Goal: Transaction & Acquisition: Purchase product/service

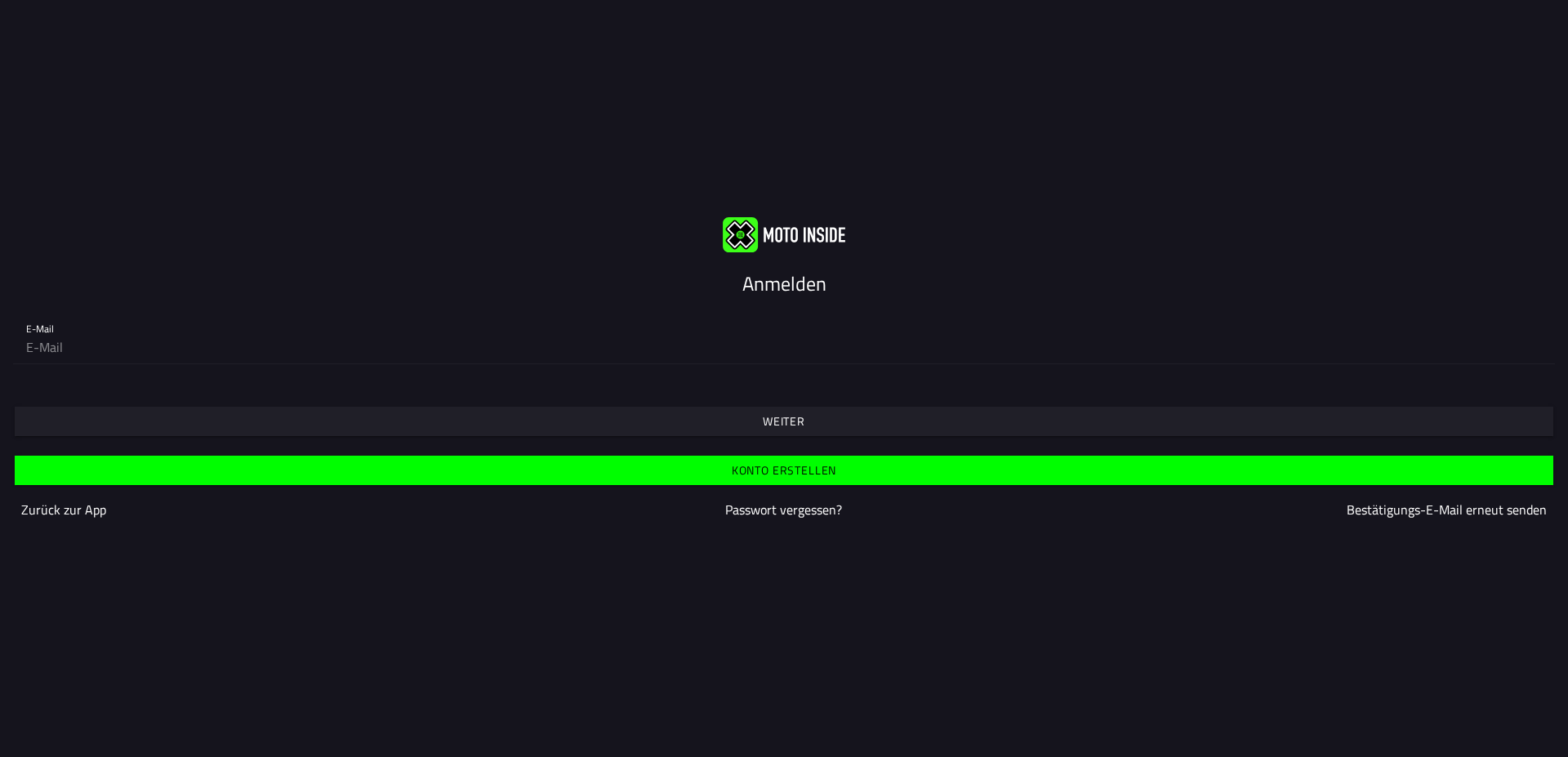
click at [99, 332] on input "email" at bounding box center [784, 346] width 1515 height 33
type input "[PERSON_NAME][EMAIL_ADDRESS][DOMAIN_NAME]"
click at [0, 0] on slot "Weiter" at bounding box center [0, 0] width 0 height 0
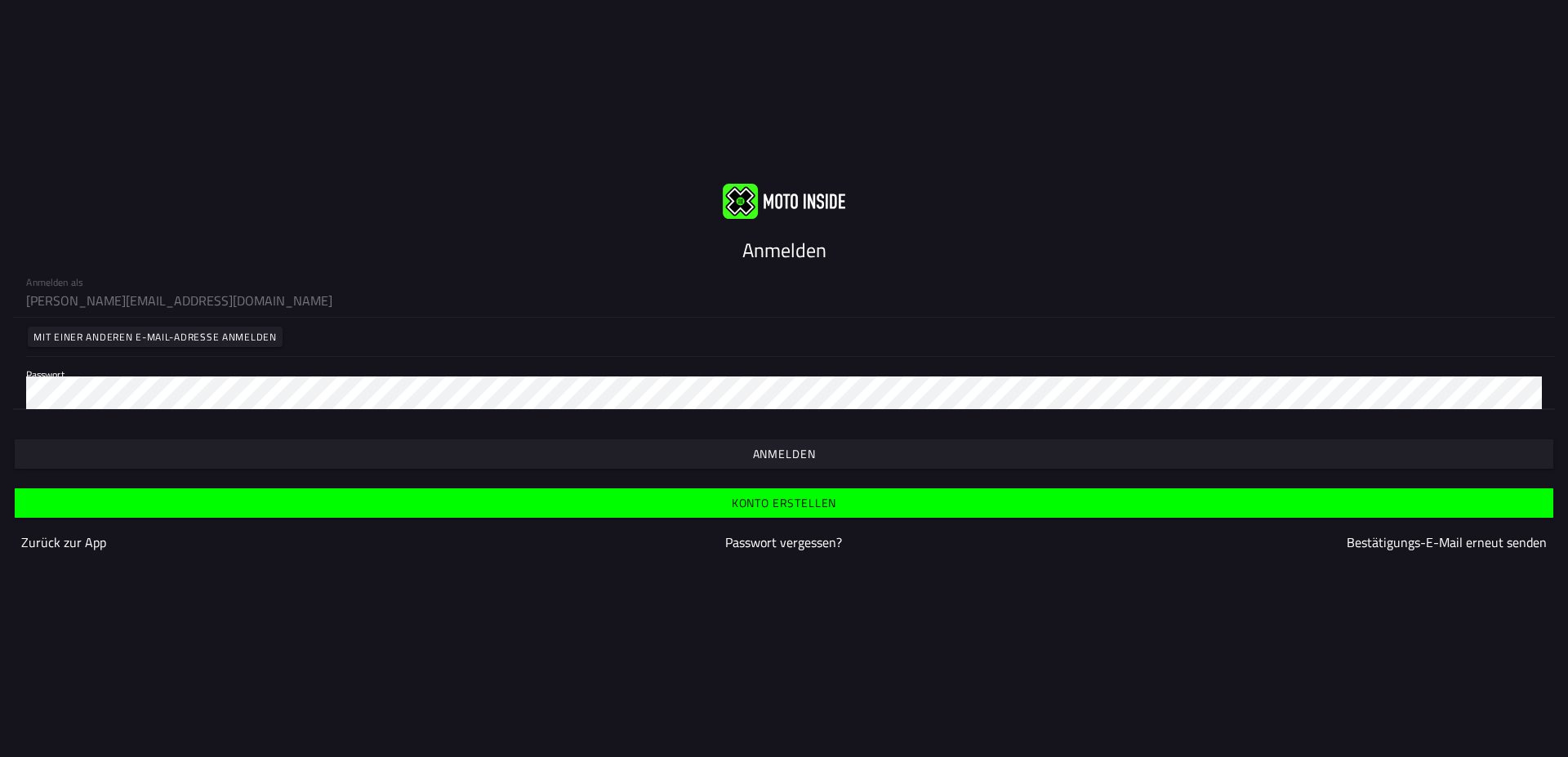
click at [817, 440] on span "button" at bounding box center [784, 454] width 1514 height 29
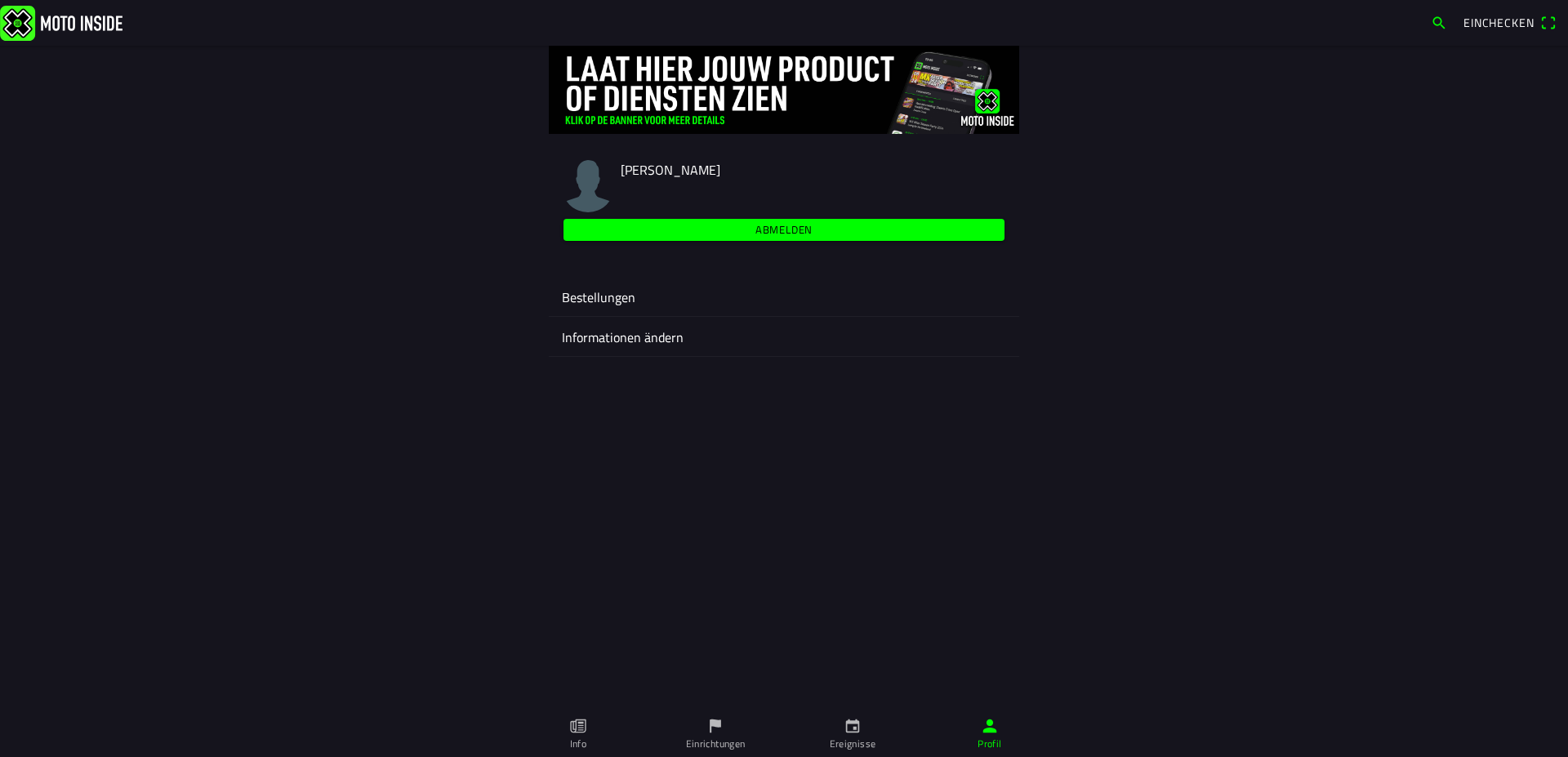
click at [853, 740] on ion-label "Ereignisse" at bounding box center [853, 744] width 47 height 15
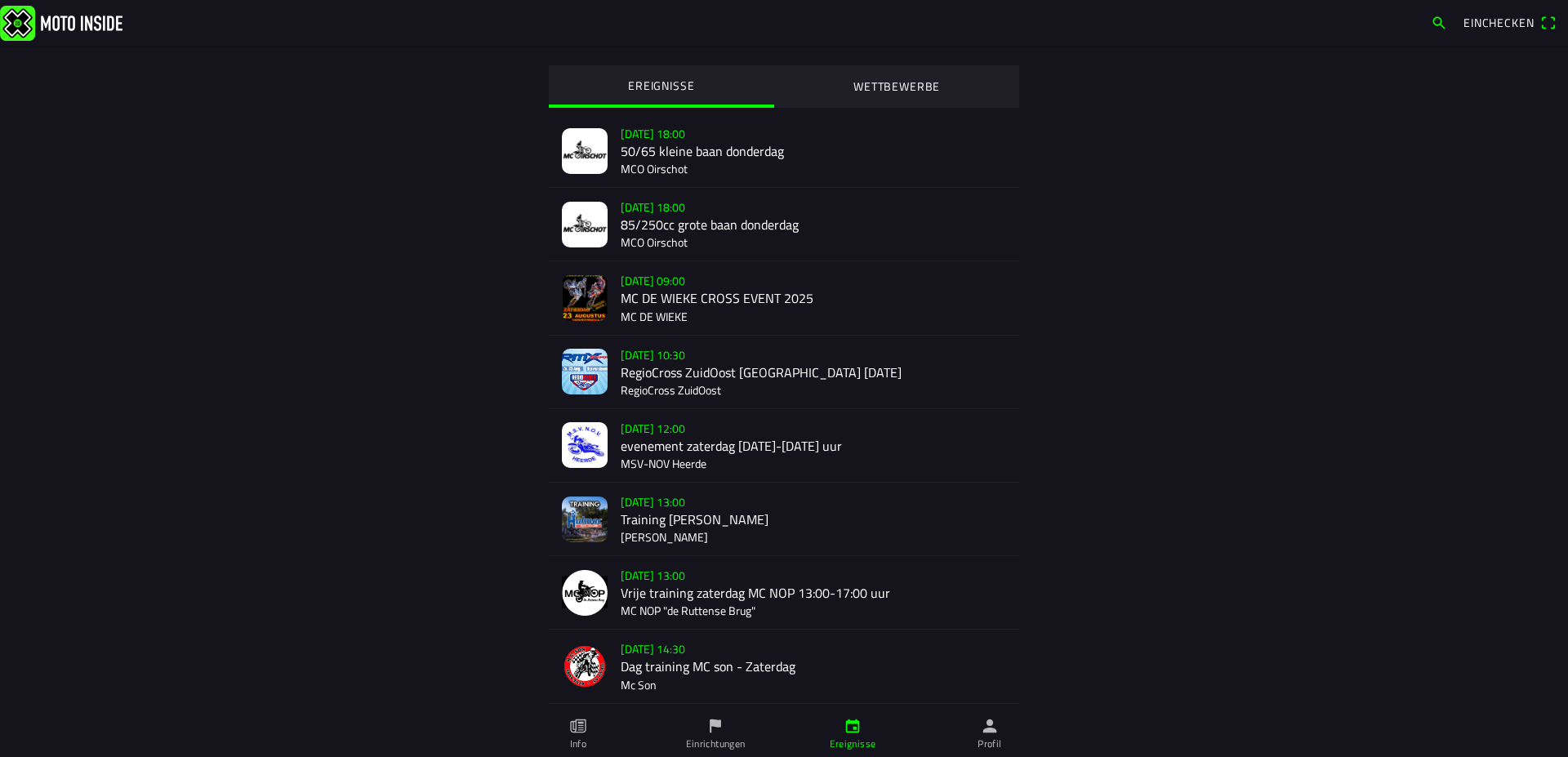
click at [671, 394] on div "[DATE] 10:30 RegioCross ZuidOost [GEOGRAPHIC_DATA] [DATE] RegioCross ZuidOost" at bounding box center [813, 372] width 386 height 73
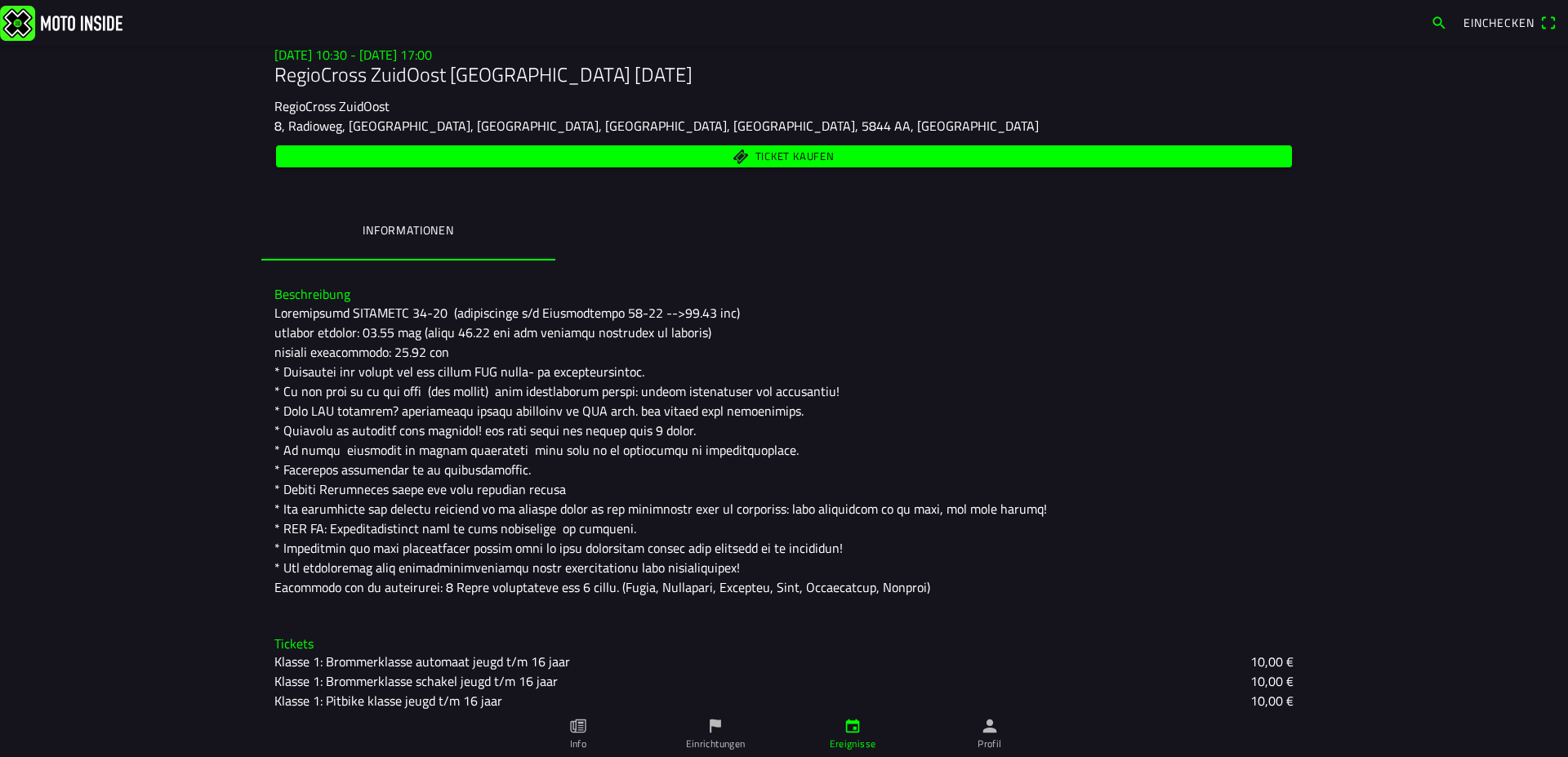
scroll to position [123, 0]
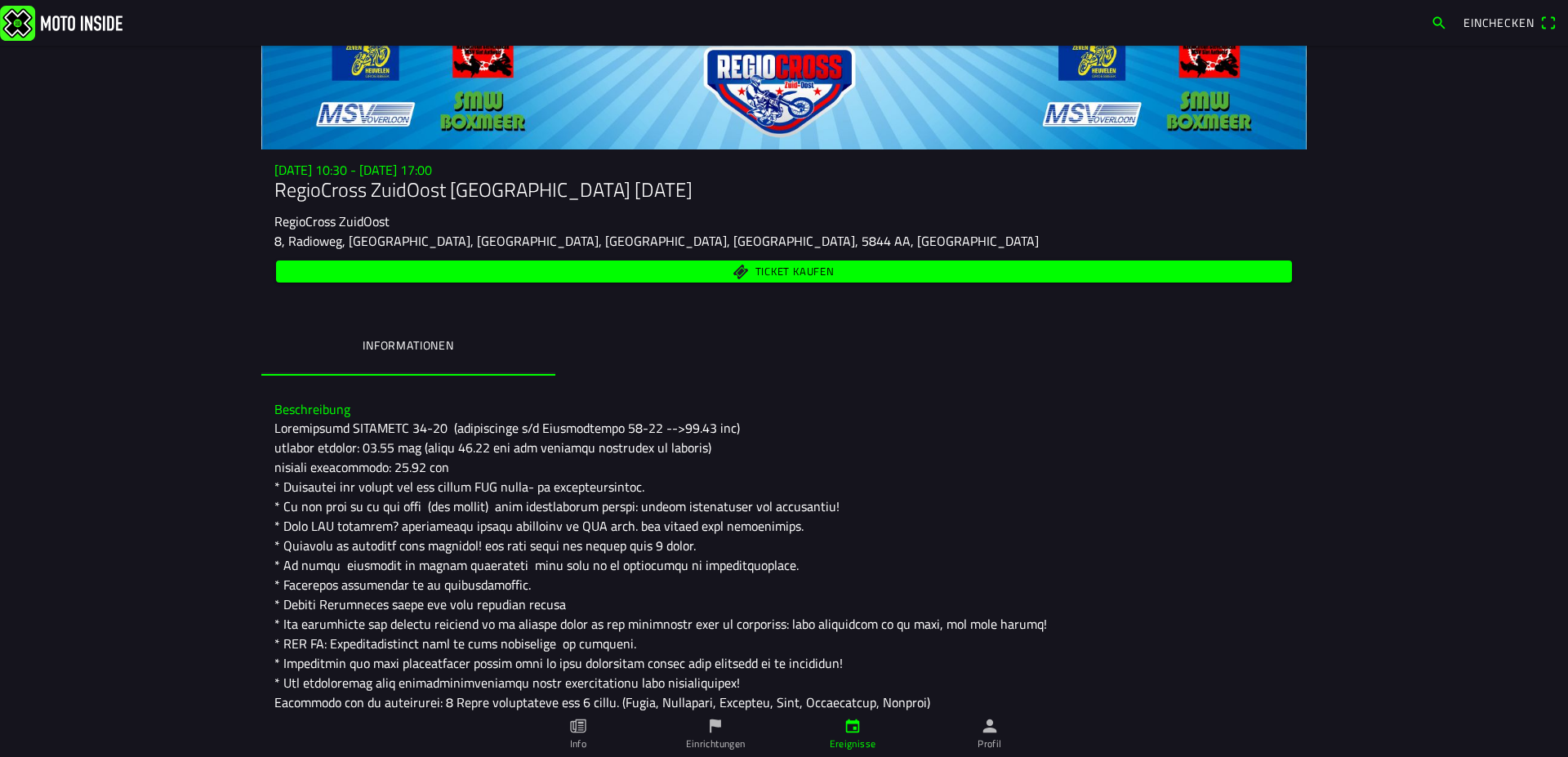
click at [767, 272] on span "Ticket kaufen" at bounding box center [795, 272] width 79 height 11
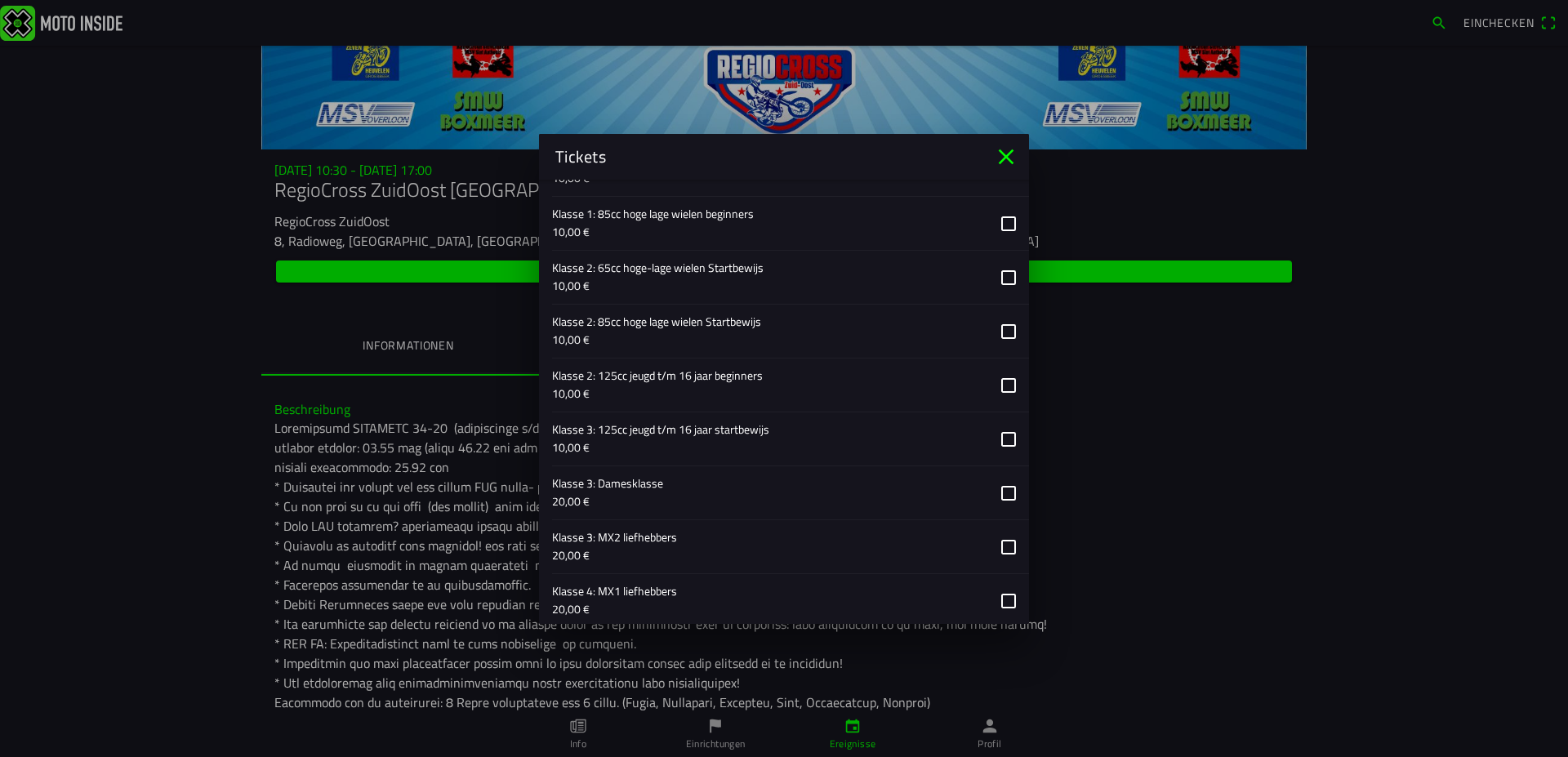
scroll to position [941, 0]
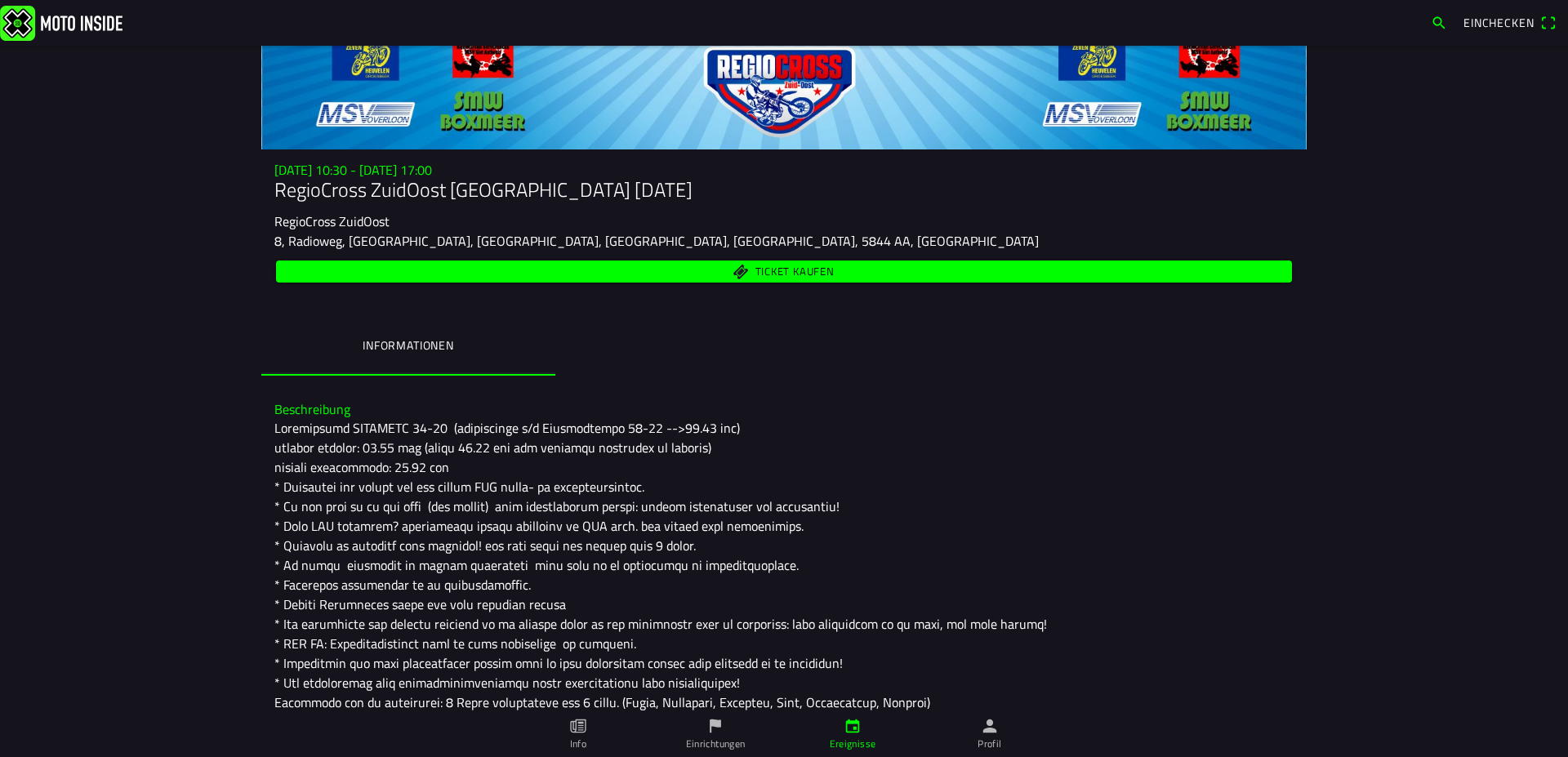
click at [1283, 473] on ion-backdrop at bounding box center [784, 378] width 1568 height 757
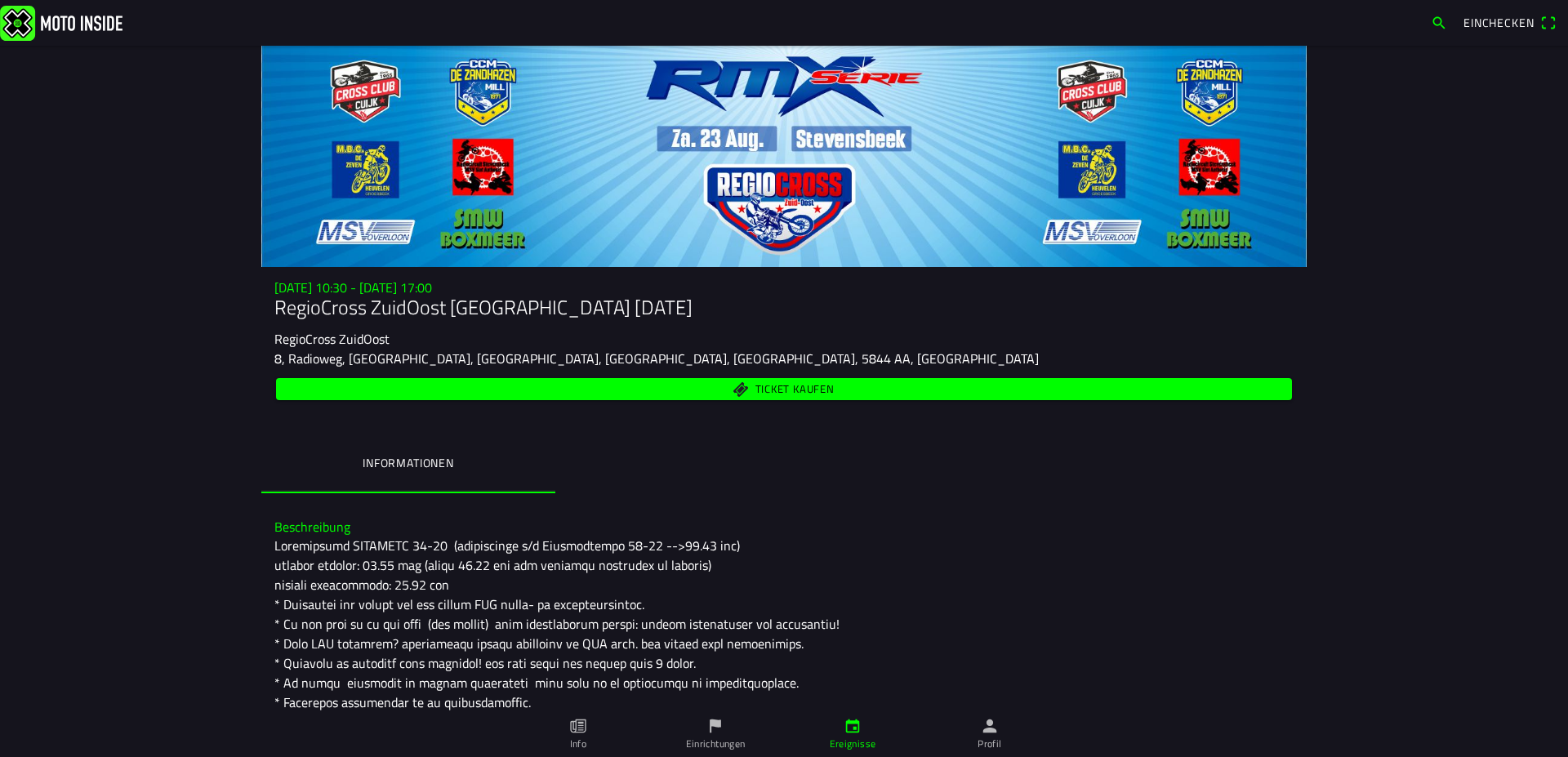
scroll to position [0, 0]
